Goal: Book appointment/travel/reservation

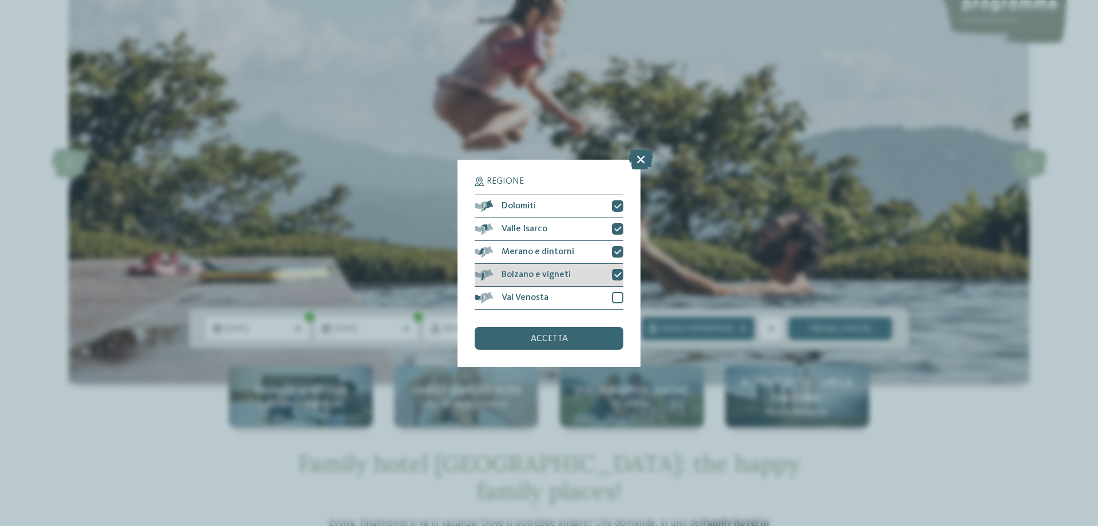
click at [615, 275] on icon at bounding box center [617, 274] width 7 height 7
click at [615, 301] on div at bounding box center [617, 297] width 11 height 11
click at [560, 335] on span "accetta" at bounding box center [549, 338] width 37 height 9
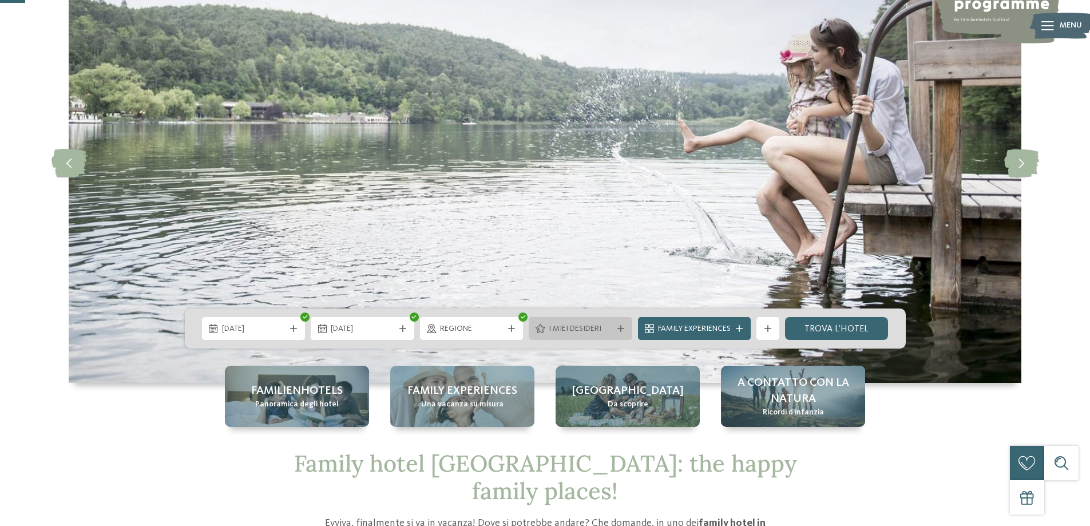
click at [621, 327] on icon at bounding box center [620, 328] width 7 height 7
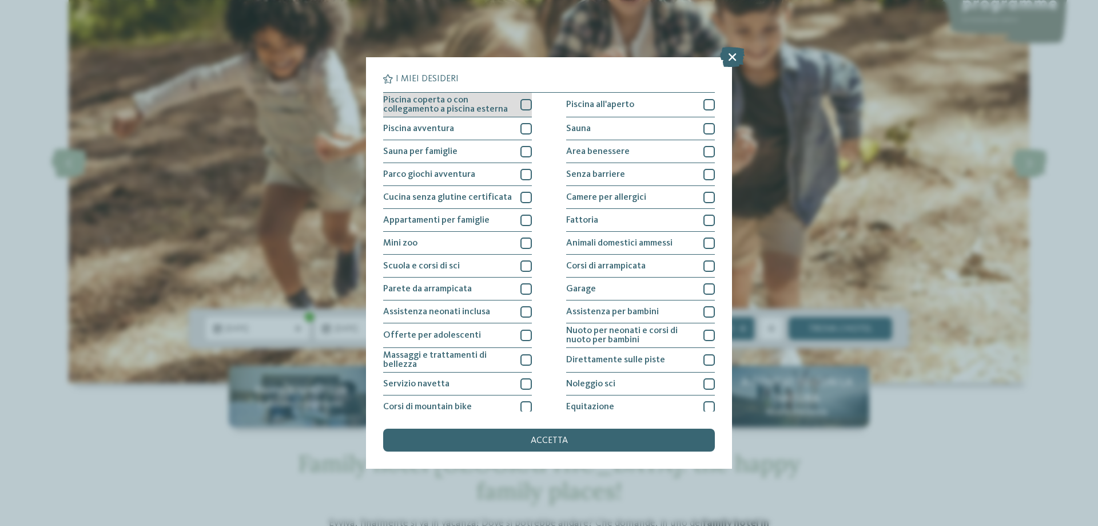
click at [525, 104] on div at bounding box center [526, 104] width 11 height 11
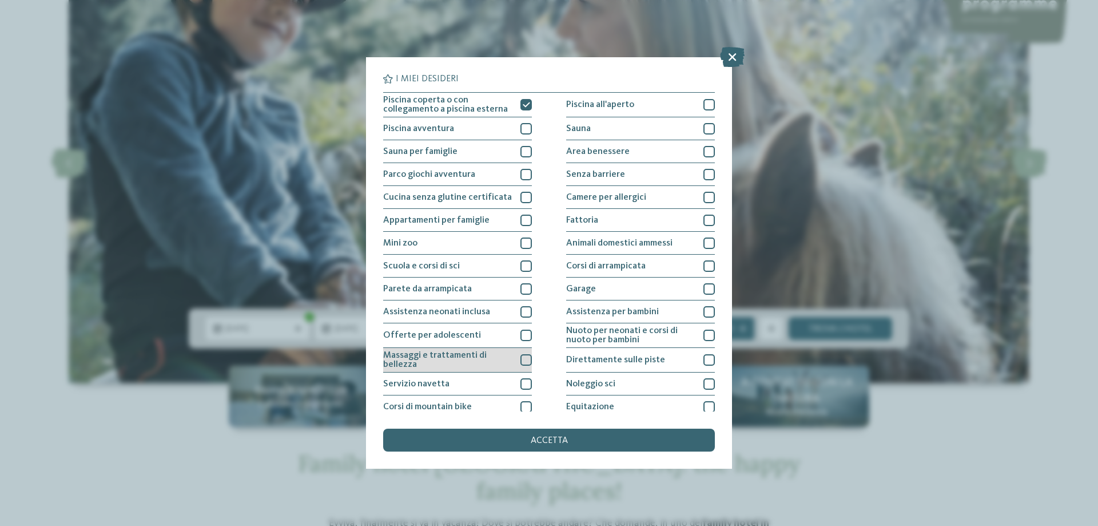
click at [523, 362] on div at bounding box center [526, 359] width 11 height 11
click at [523, 362] on icon at bounding box center [526, 359] width 7 height 7
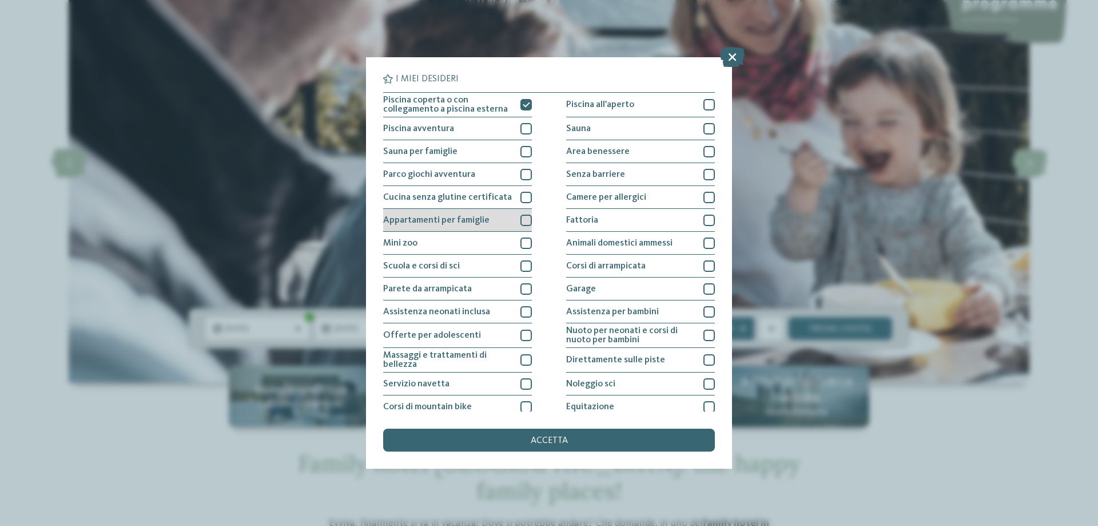
click at [528, 219] on div at bounding box center [526, 219] width 11 height 11
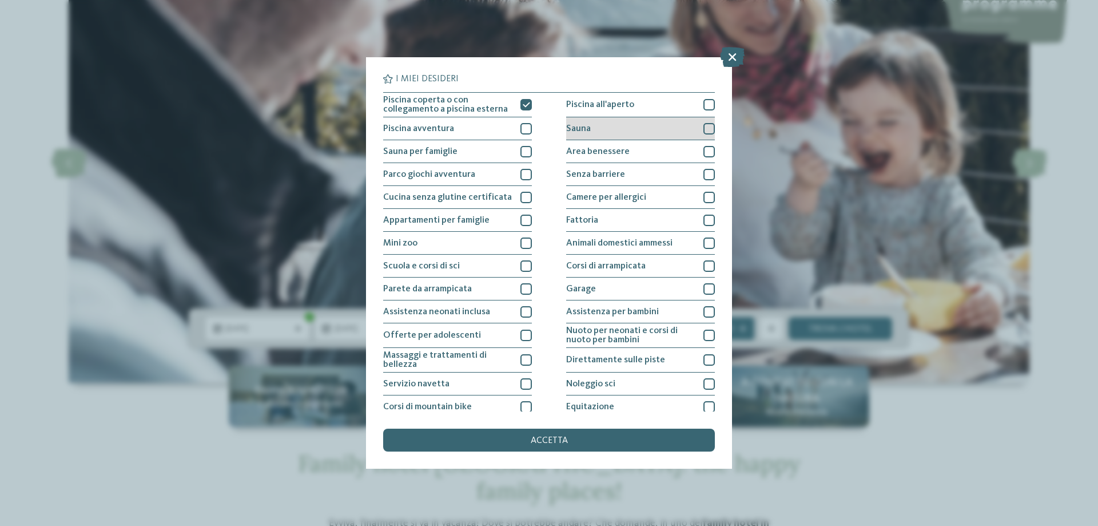
click at [704, 126] on div at bounding box center [709, 128] width 11 height 11
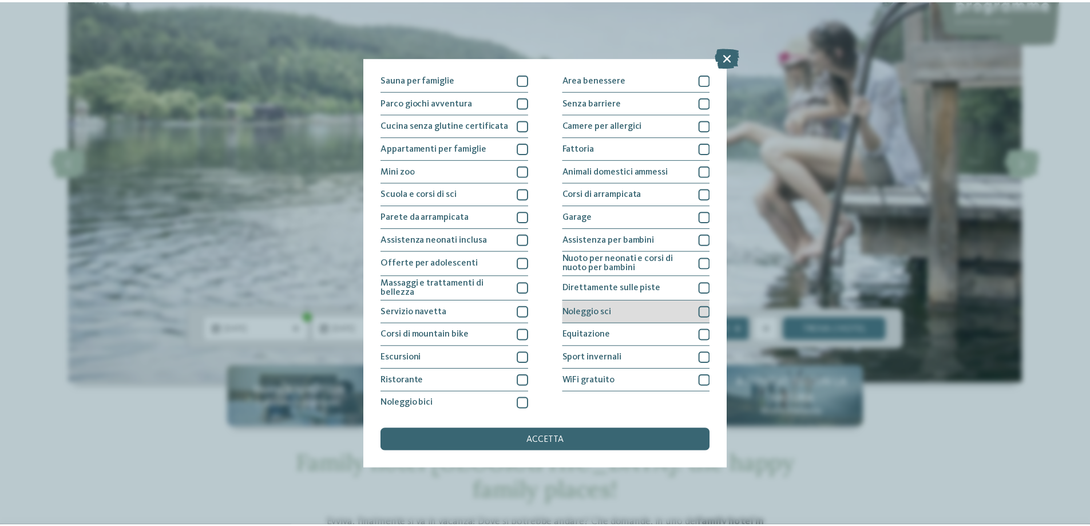
scroll to position [76, 0]
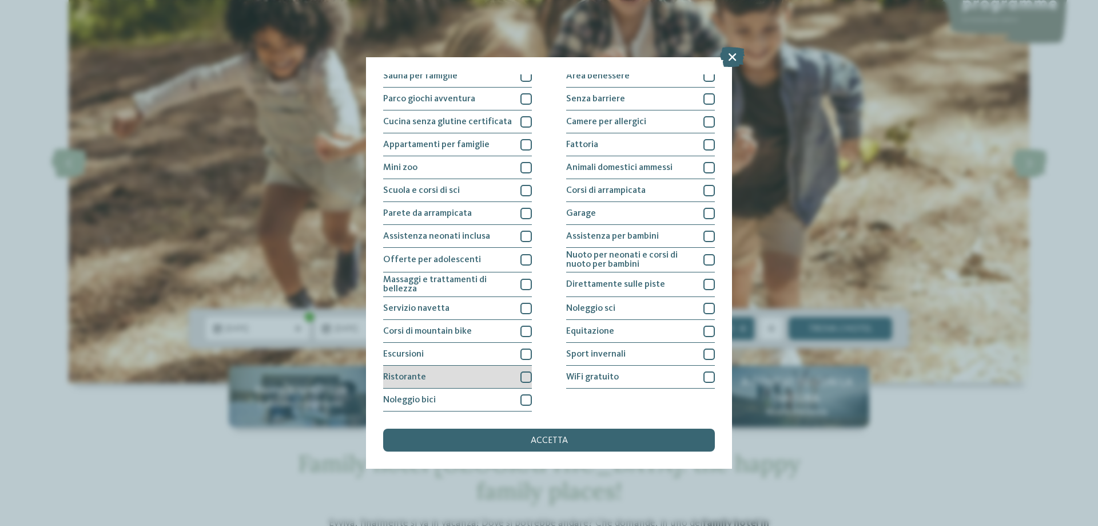
click at [523, 375] on div at bounding box center [526, 376] width 11 height 11
click at [553, 443] on span "accetta" at bounding box center [549, 440] width 37 height 9
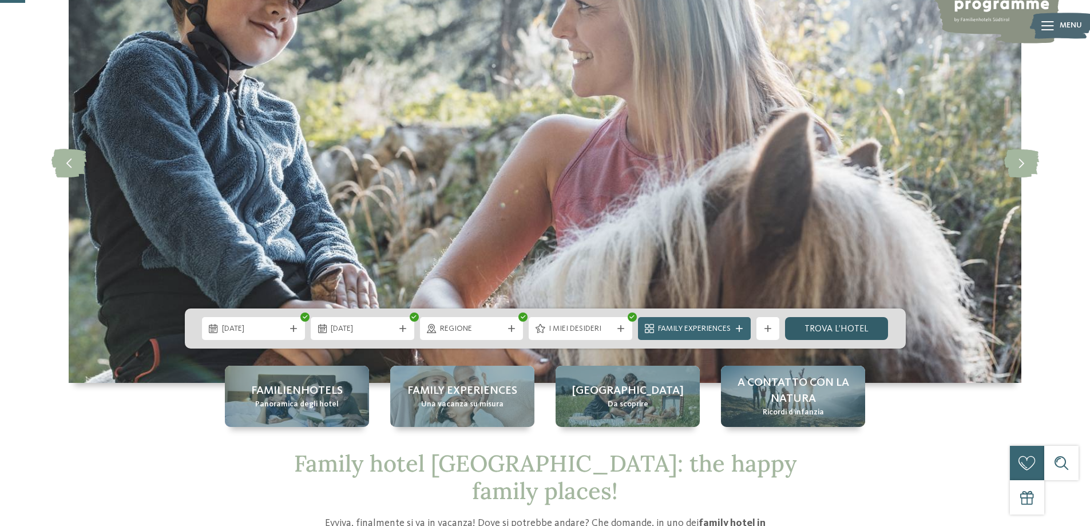
click at [824, 321] on link "trova l’hotel" at bounding box center [837, 328] width 104 height 23
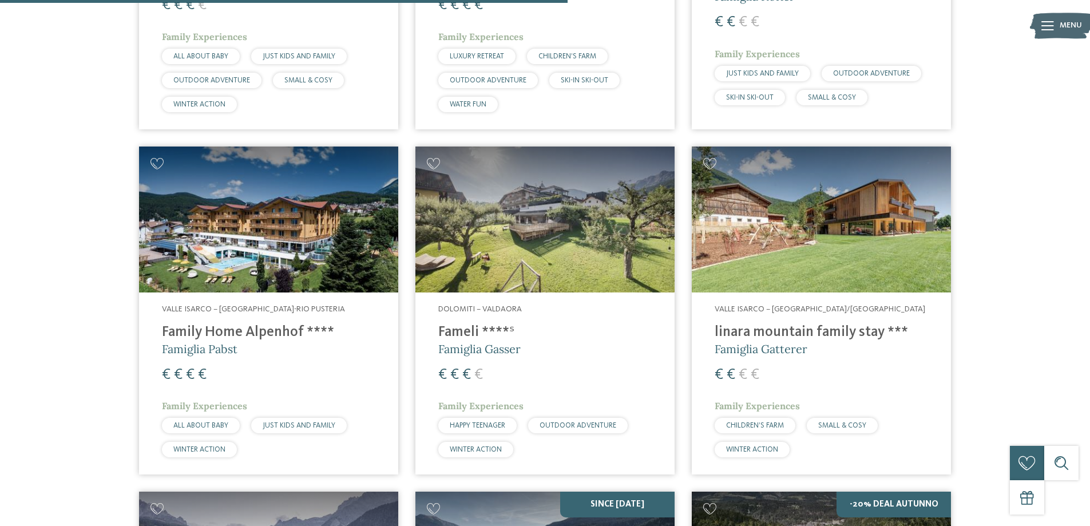
scroll to position [1090, 0]
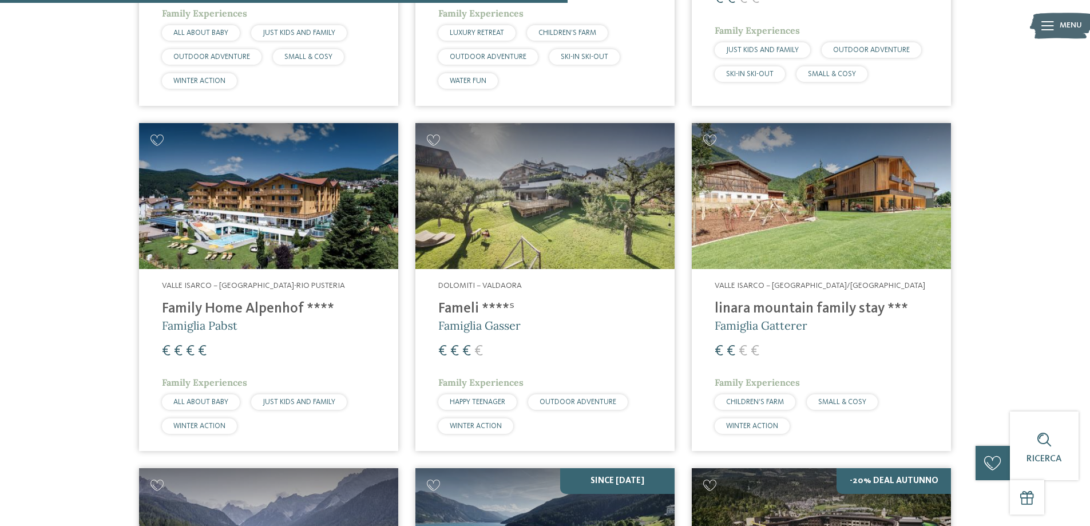
click at [780, 313] on h4 "linara mountain family stay ***" at bounding box center [820, 308] width 213 height 17
